Goal: Task Accomplishment & Management: Manage account settings

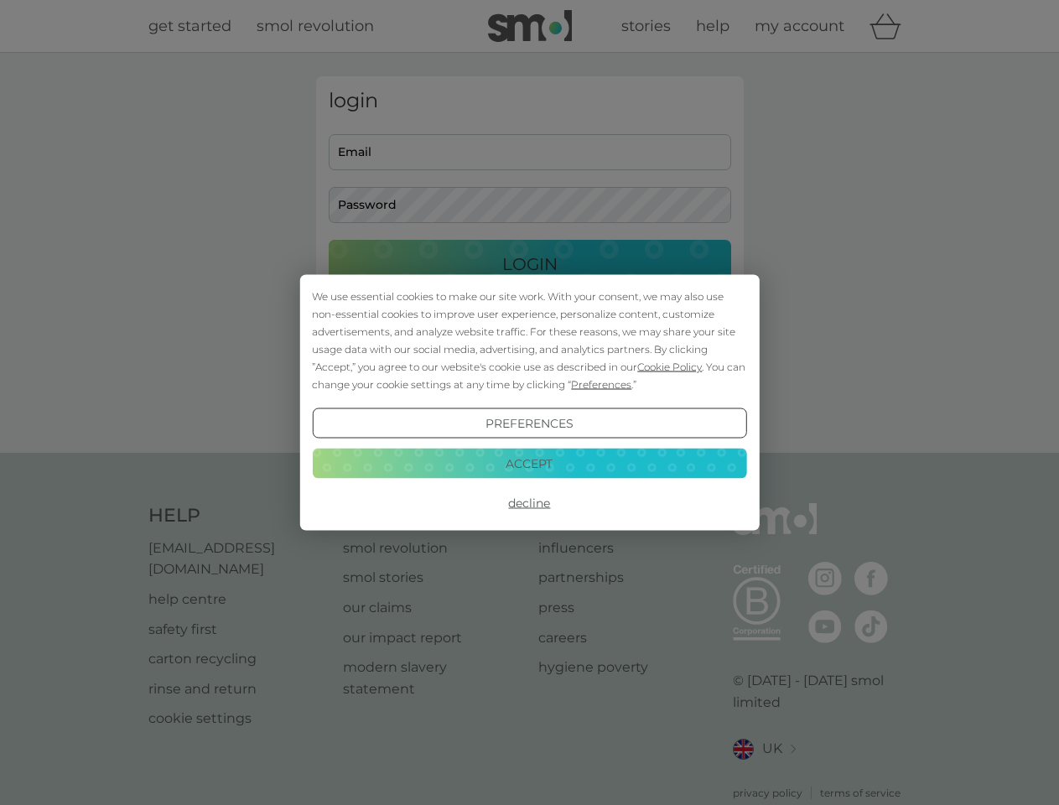
click at [670, 366] on span "Cookie Policy" at bounding box center [669, 367] width 65 height 13
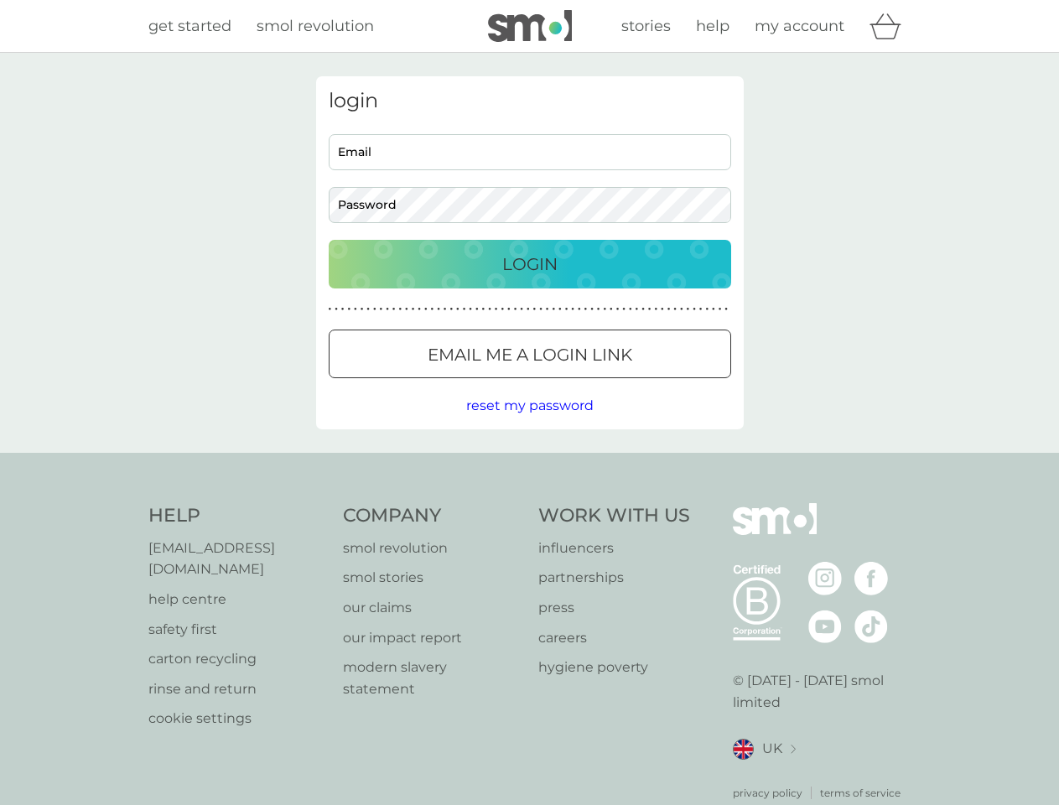
click at [600, 384] on div "login Email Password Login ● ● ● ● ● ● ● ● ● ● ● ● ● ● ● ● ● ● ● ● ● ● ● ● ● ● …" at bounding box center [530, 252] width 428 height 353
click at [529, 424] on div "login Email Password Login ● ● ● ● ● ● ● ● ● ● ● ● ● ● ● ● ● ● ● ● ● ● ● ● ● ● …" at bounding box center [530, 252] width 428 height 353
click at [529, 503] on div "Help [EMAIL_ADDRESS][DOMAIN_NAME] help centre safety first carton recycling rin…" at bounding box center [529, 652] width 763 height 298
click at [529, 463] on div "Help [EMAIL_ADDRESS][DOMAIN_NAME] help centre safety first carton recycling rin…" at bounding box center [529, 652] width 1059 height 398
